Goal: Register for event/course

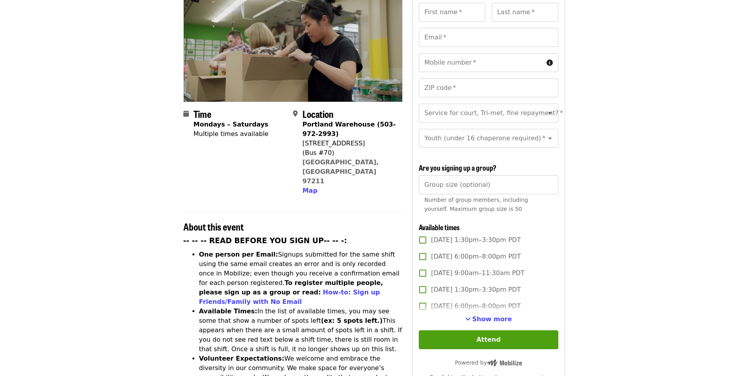
scroll to position [118, 0]
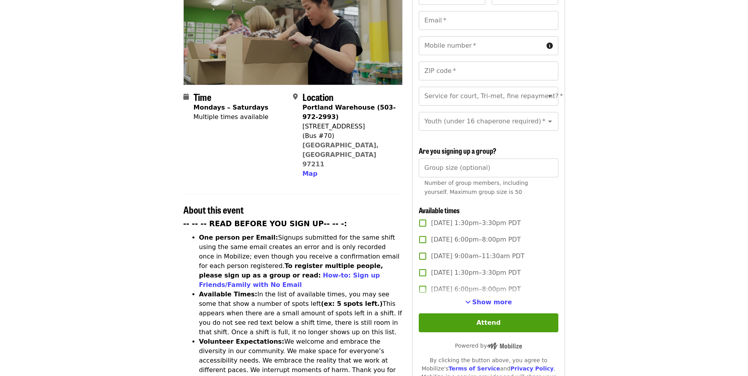
click at [471, 299] on span "See more timeslots" at bounding box center [468, 302] width 6 height 6
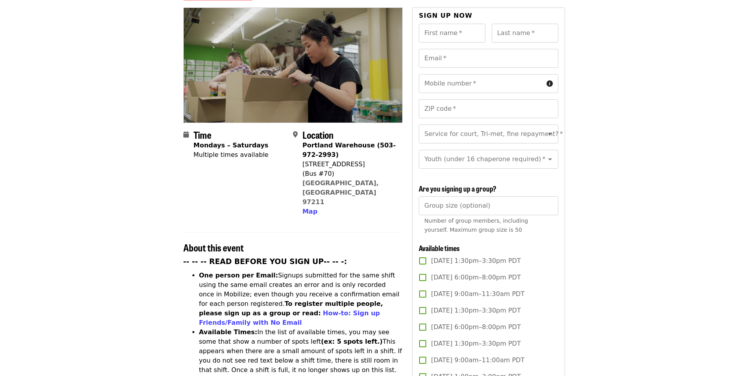
scroll to position [0, 0]
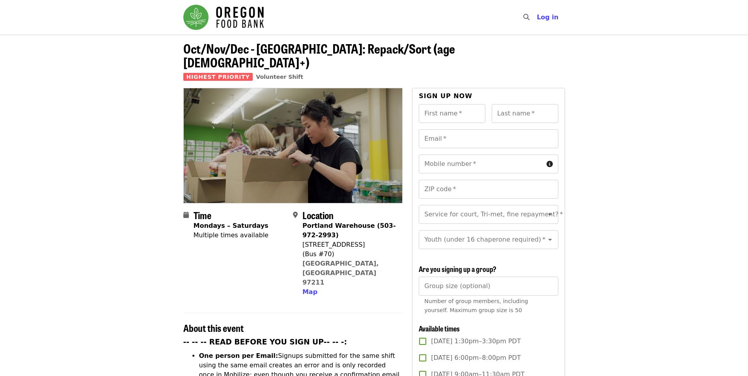
click at [233, 17] on img "Main navigation" at bounding box center [223, 17] width 80 height 25
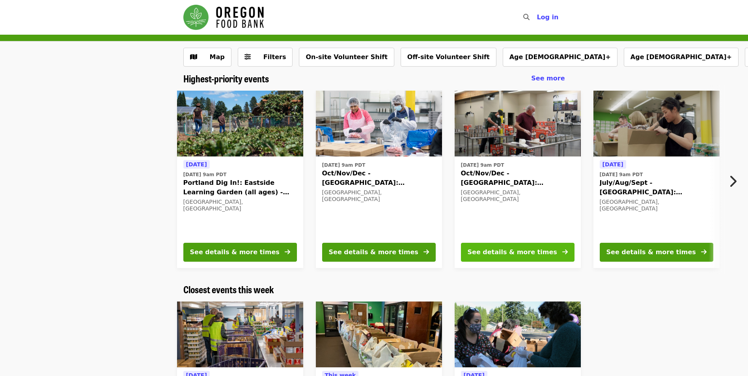
click at [502, 253] on div "See details & more times" at bounding box center [513, 252] width 90 height 9
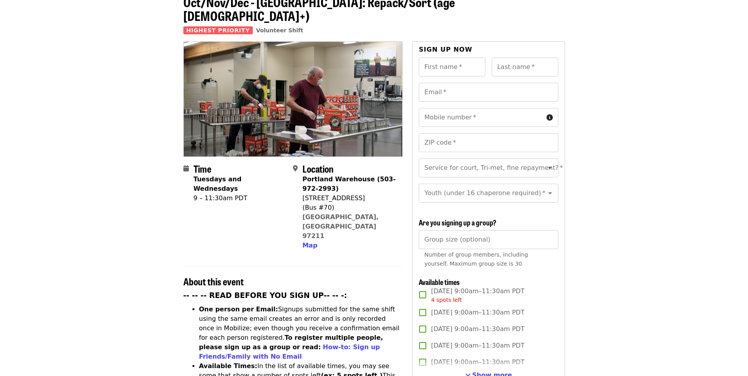
scroll to position [118, 0]
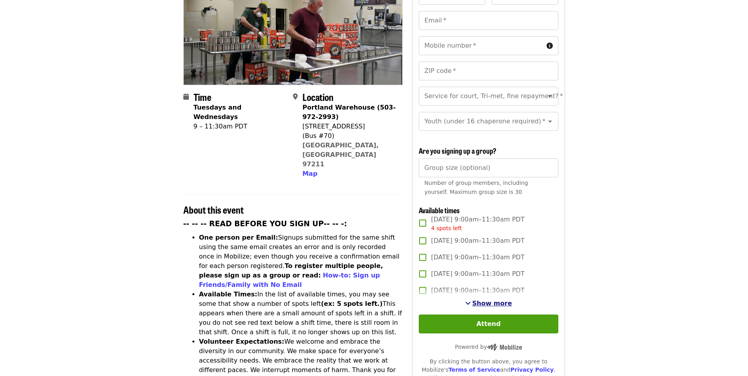
click at [483, 301] on span "Show more" at bounding box center [492, 303] width 40 height 7
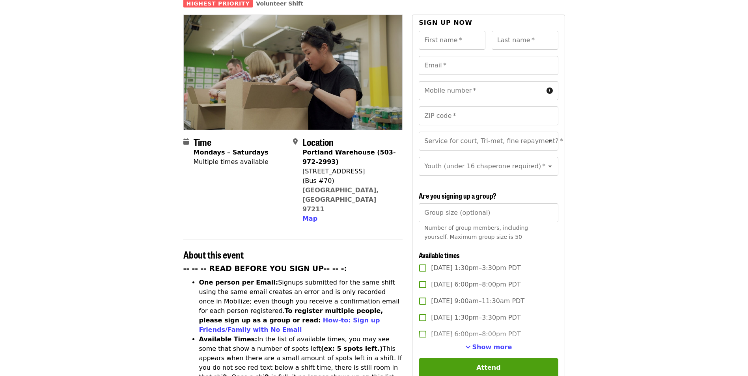
scroll to position [79, 0]
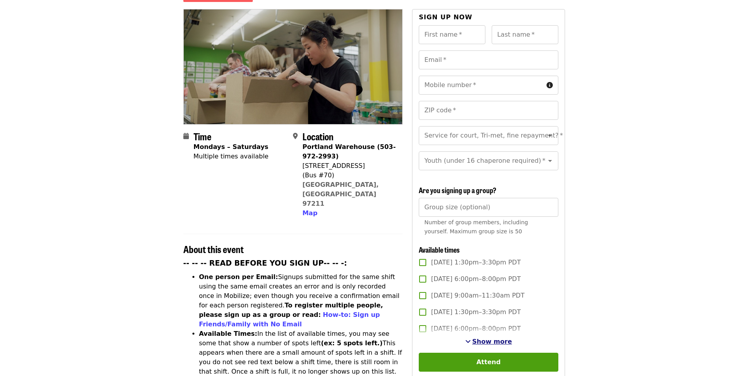
click at [484, 340] on span "Show more" at bounding box center [492, 341] width 40 height 7
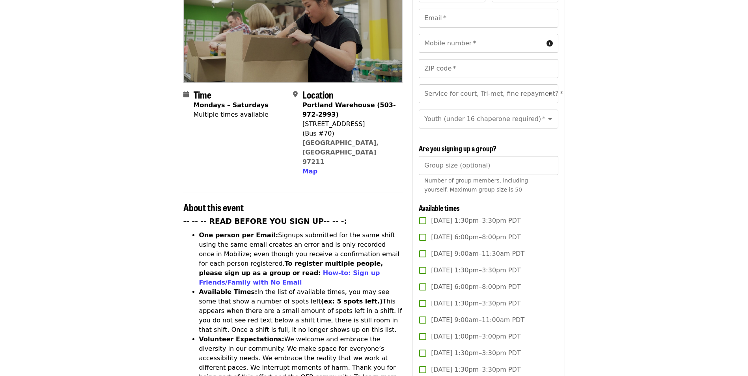
scroll to position [118, 0]
